Goal: Transaction & Acquisition: Purchase product/service

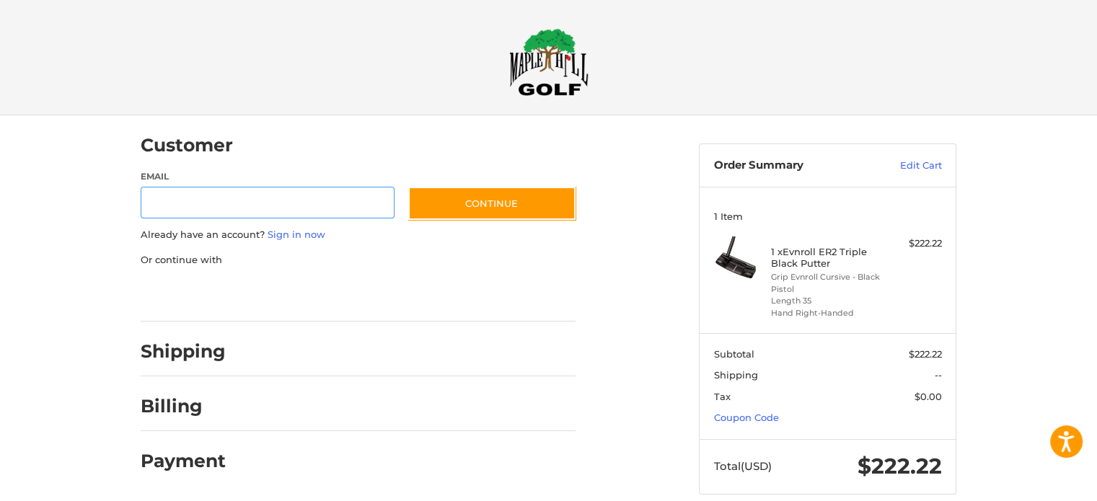
scroll to position [15, 0]
